Goal: Task Accomplishment & Management: Manage account settings

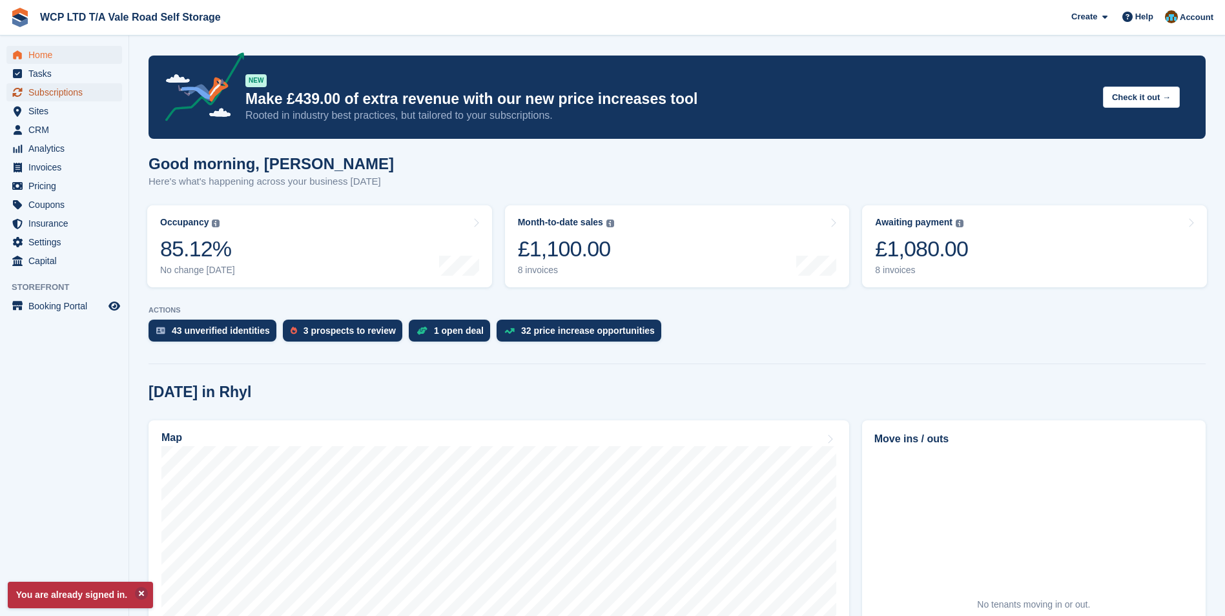
click at [43, 95] on span "Subscriptions" at bounding box center [66, 92] width 77 height 18
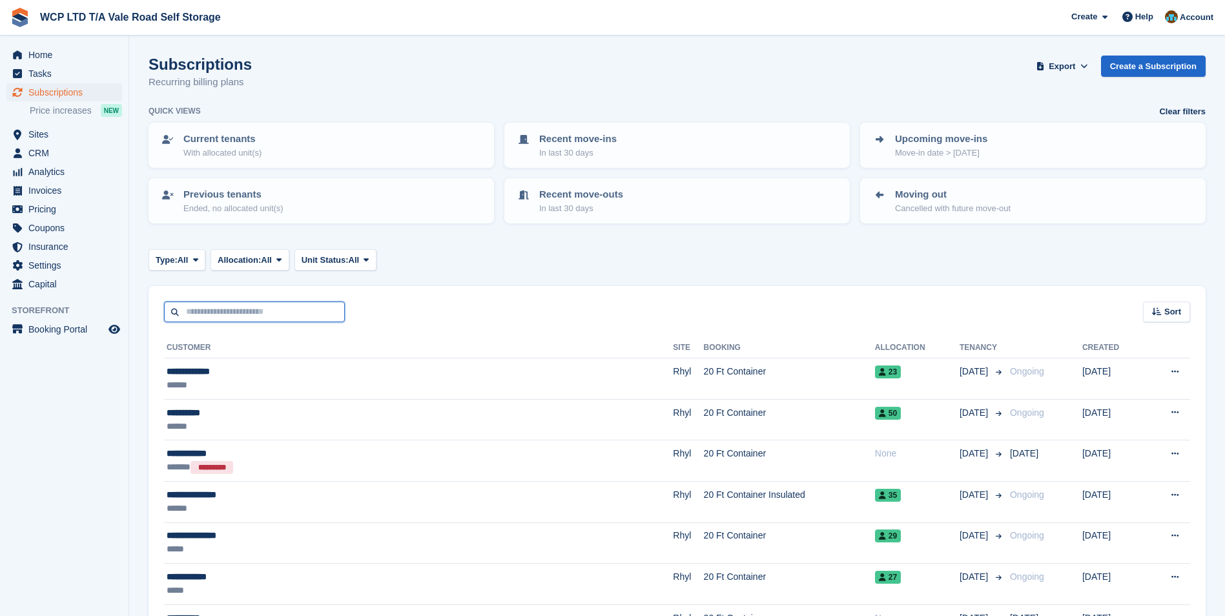
click at [198, 320] on input "text" at bounding box center [254, 312] width 181 height 21
type input "*"
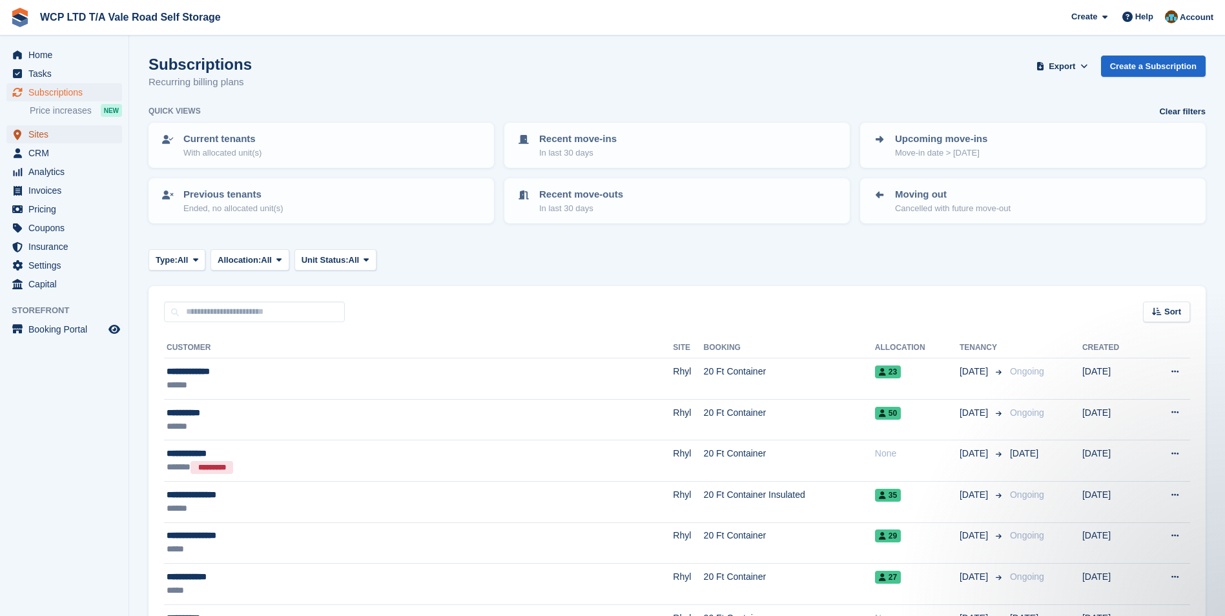
click at [23, 130] on span "menu" at bounding box center [17, 134] width 15 height 15
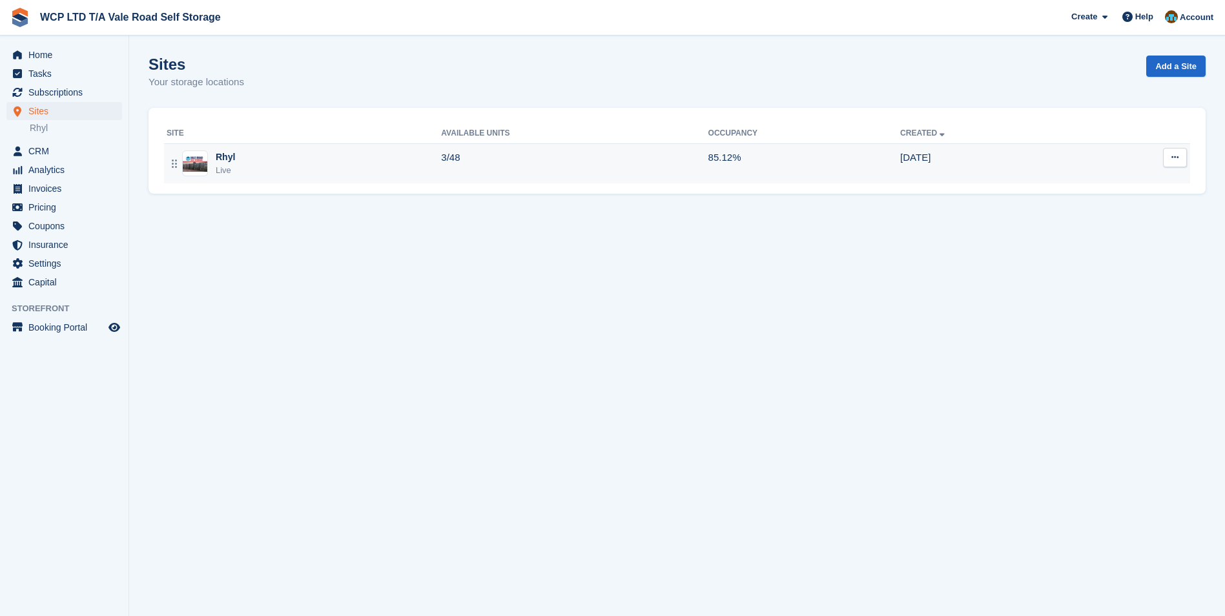
click at [323, 170] on div "Rhyl Live" at bounding box center [304, 163] width 274 height 26
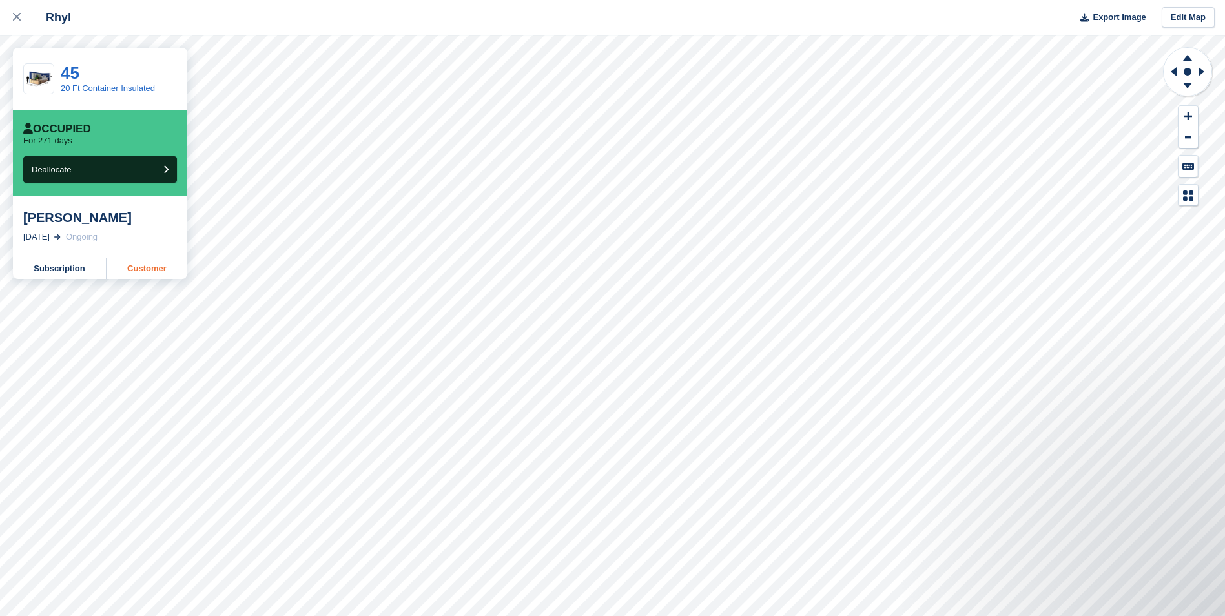
click at [145, 276] on link "Customer" at bounding box center [147, 268] width 81 height 21
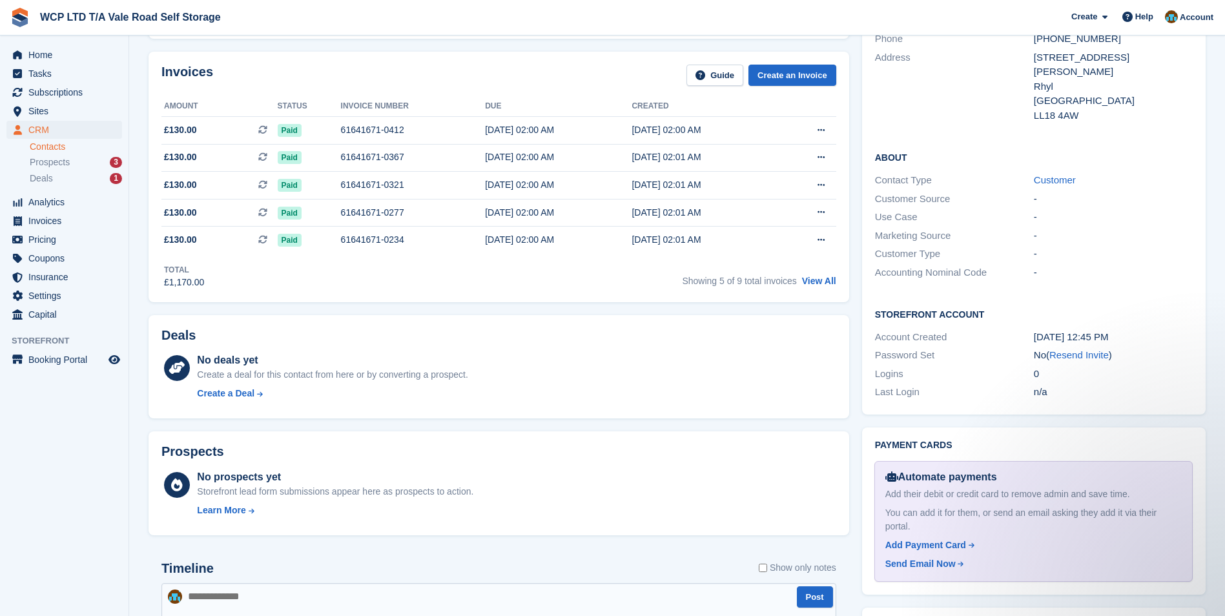
scroll to position [323, 0]
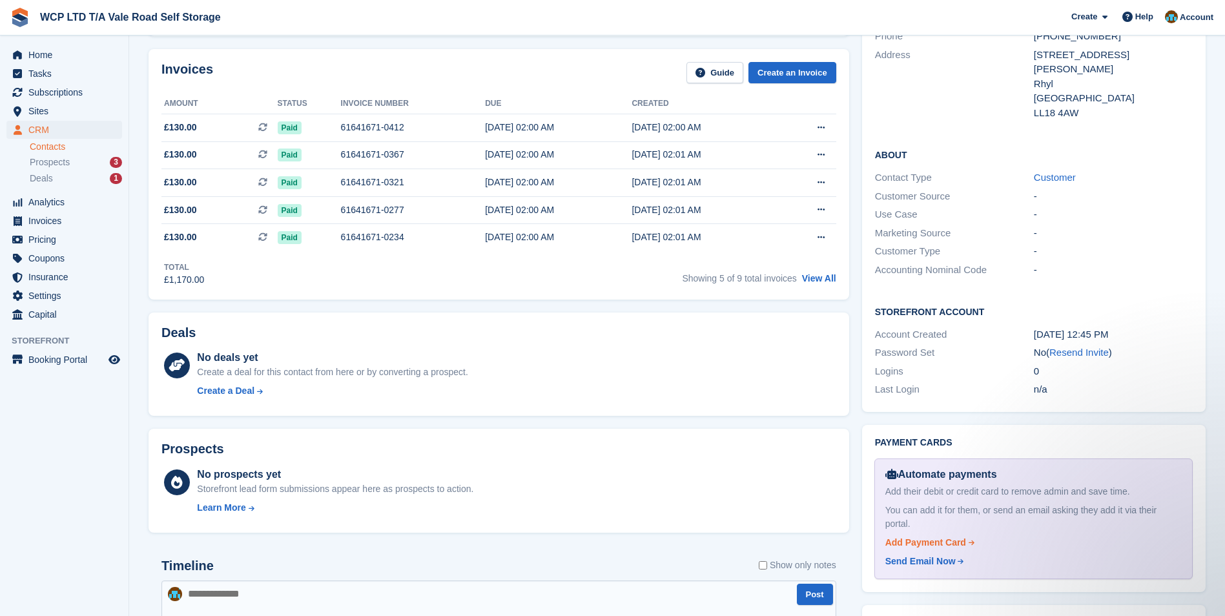
click at [943, 536] on div "Add Payment Card" at bounding box center [925, 543] width 81 height 14
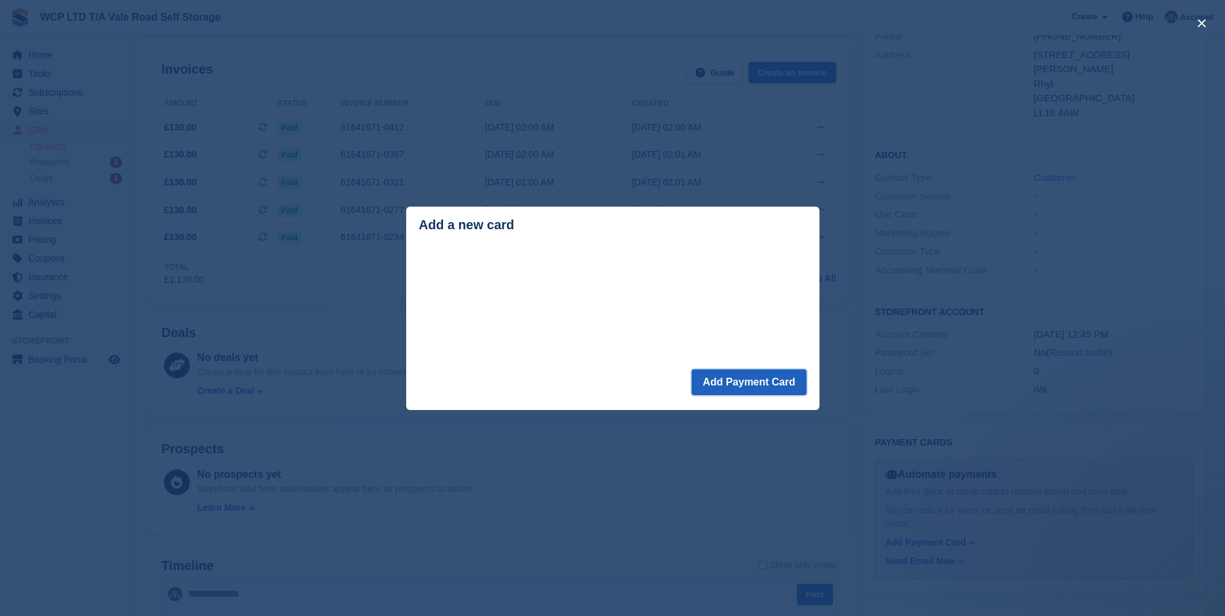
click at [720, 386] on button "Add Payment Card" at bounding box center [749, 382] width 114 height 26
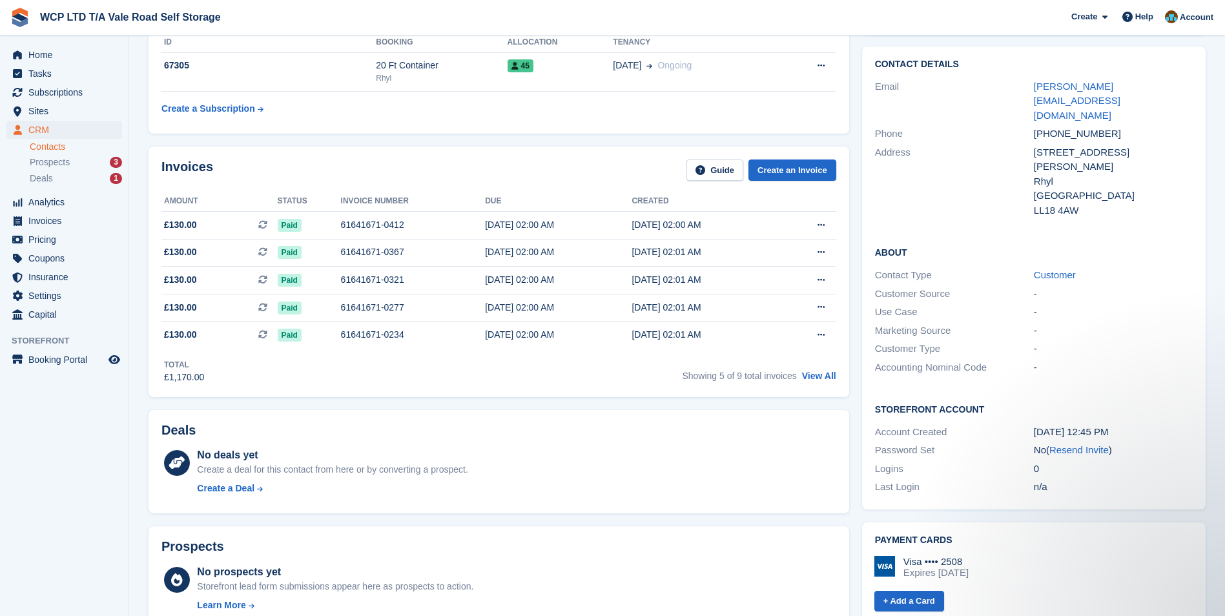
scroll to position [68, 0]
